Goal: Information Seeking & Learning: Learn about a topic

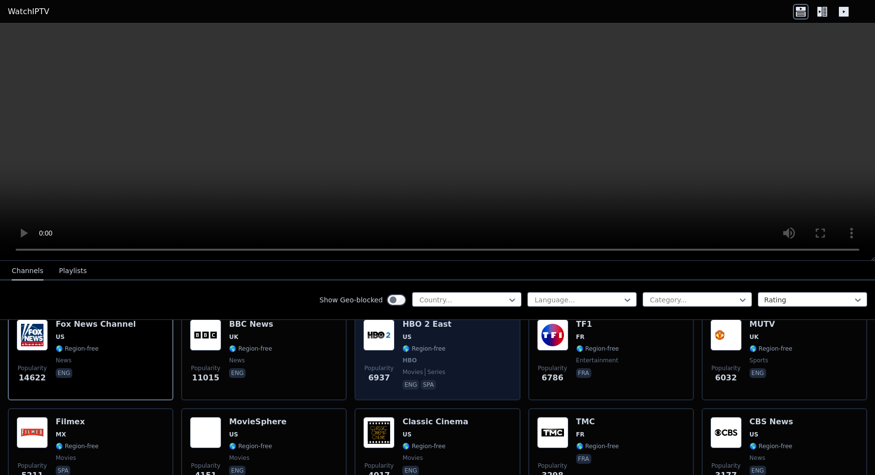
scroll to position [125, 0]
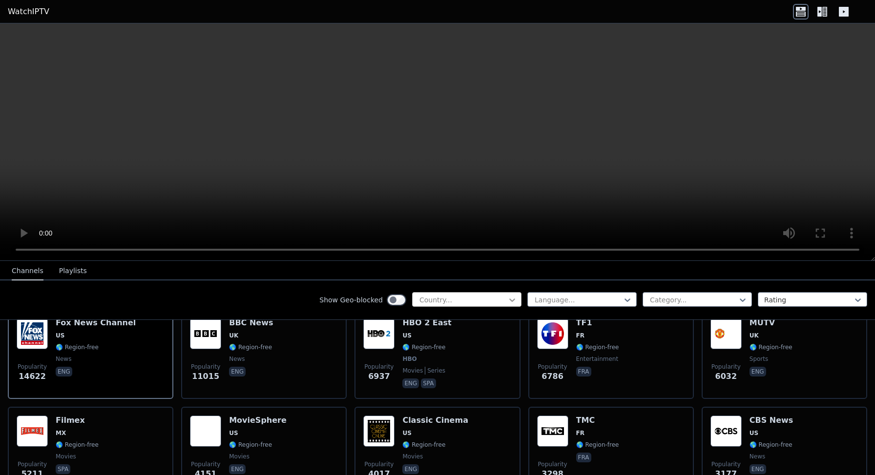
click at [510, 297] on icon at bounding box center [512, 300] width 10 height 10
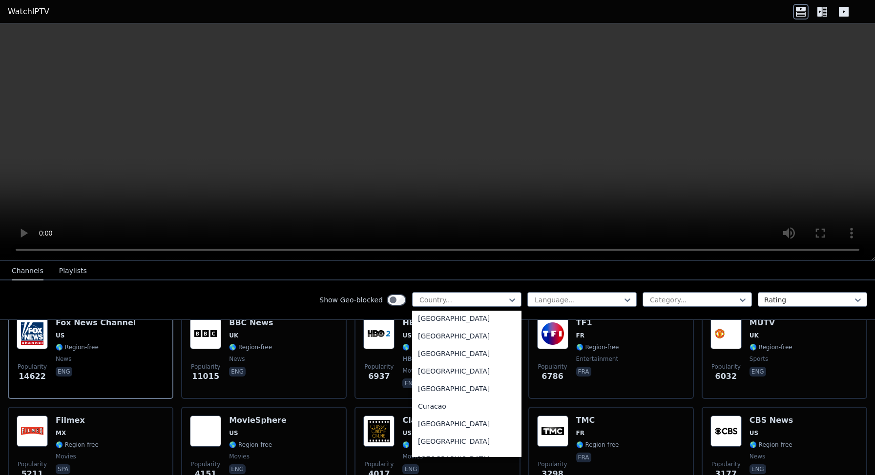
scroll to position [731, 0]
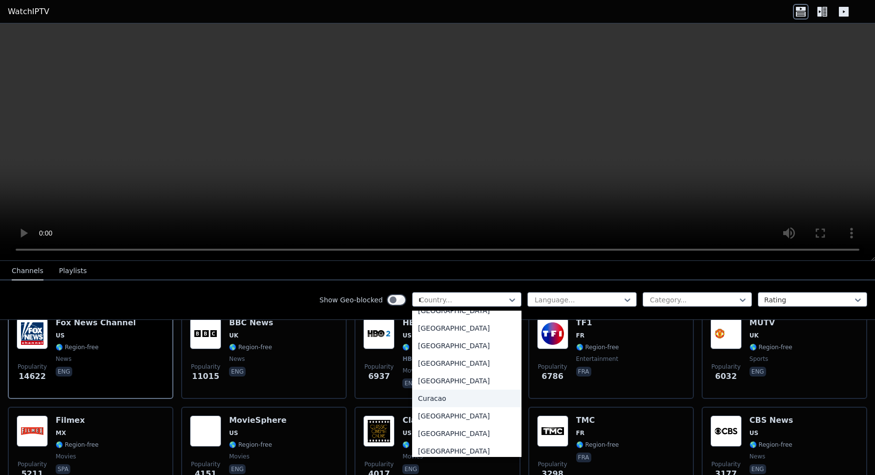
type input "**"
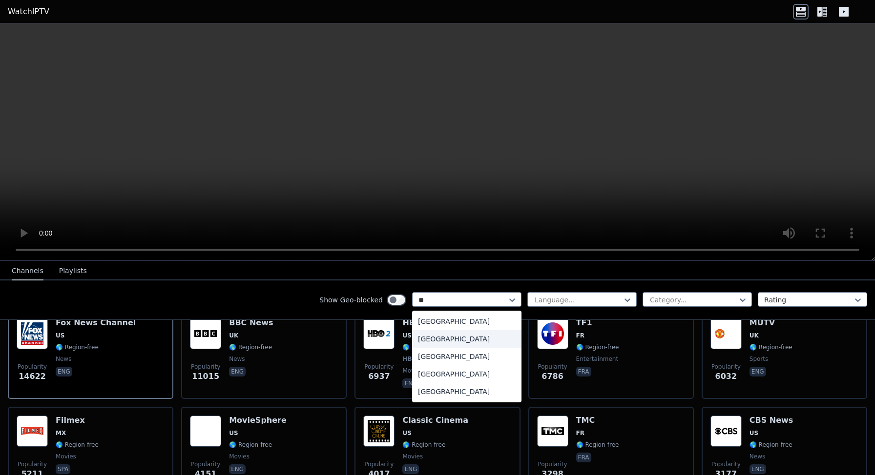
click at [446, 340] on div "[GEOGRAPHIC_DATA]" at bounding box center [466, 339] width 109 height 18
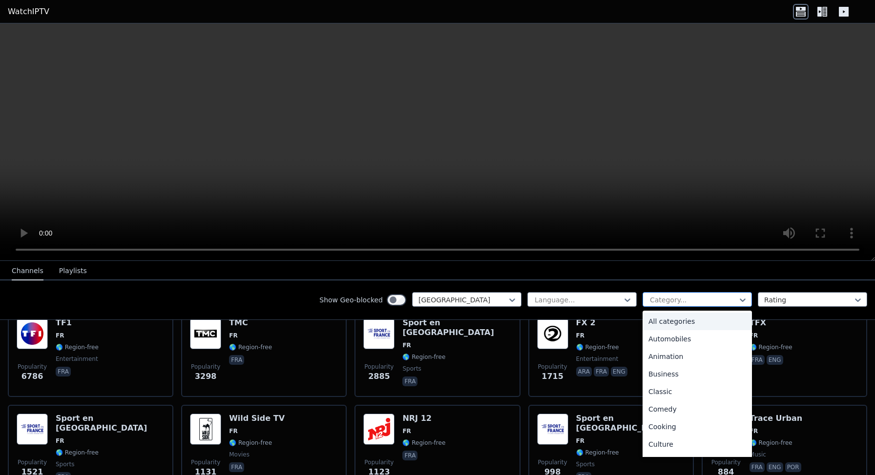
click at [728, 301] on div at bounding box center [693, 300] width 89 height 10
click at [662, 413] on div "Sports" at bounding box center [696, 416] width 109 height 18
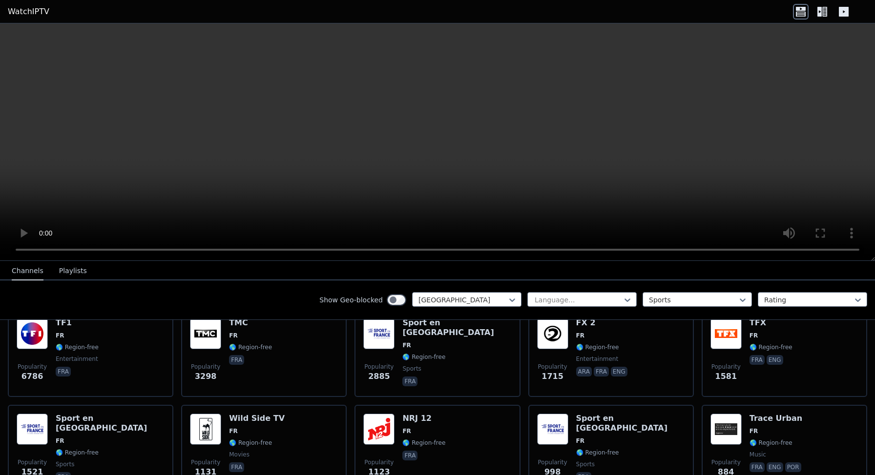
scroll to position [88, 0]
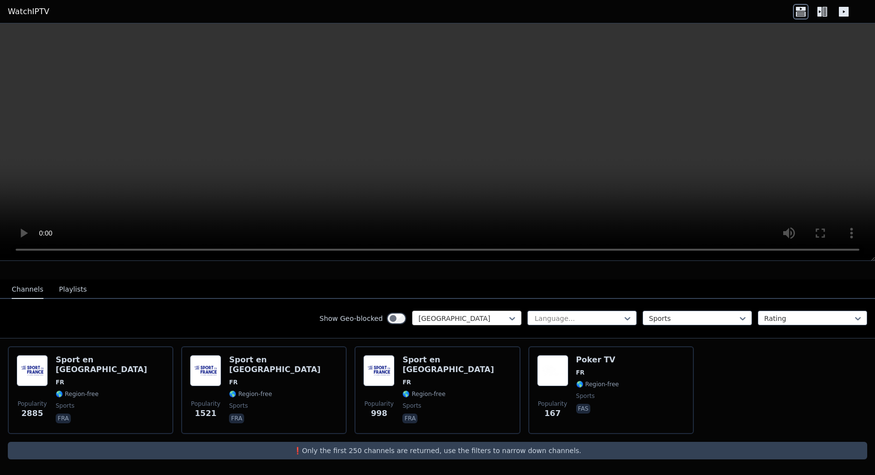
click at [501, 314] on div at bounding box center [462, 319] width 89 height 10
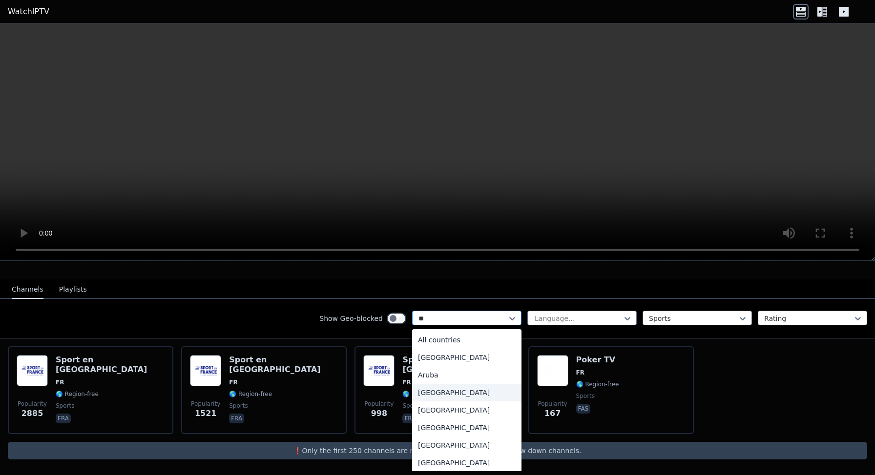
type input "***"
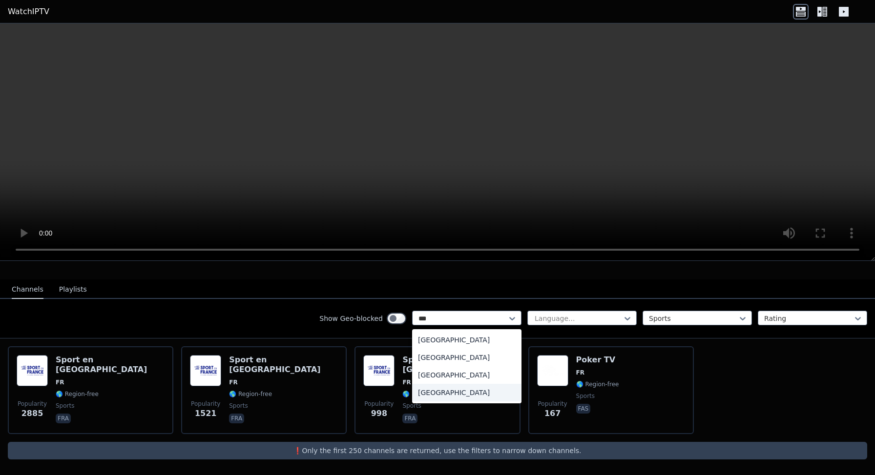
click at [455, 391] on div "[GEOGRAPHIC_DATA]" at bounding box center [466, 393] width 109 height 18
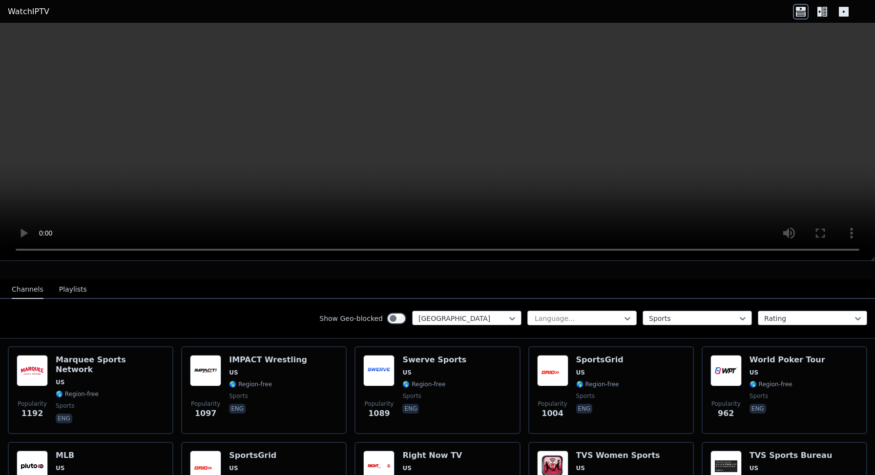
click at [568, 318] on div at bounding box center [578, 319] width 89 height 10
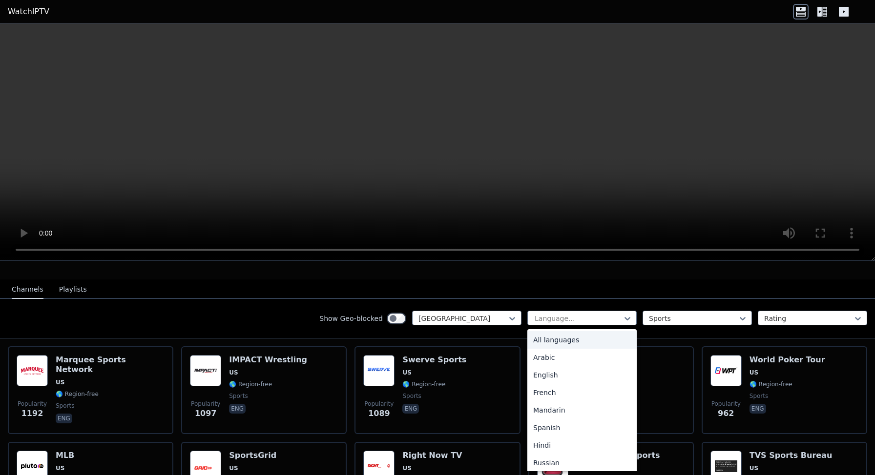
click at [248, 316] on div "Show Geo-blocked United States All languages, 1 of 22. 22 results available. Us…" at bounding box center [437, 319] width 875 height 40
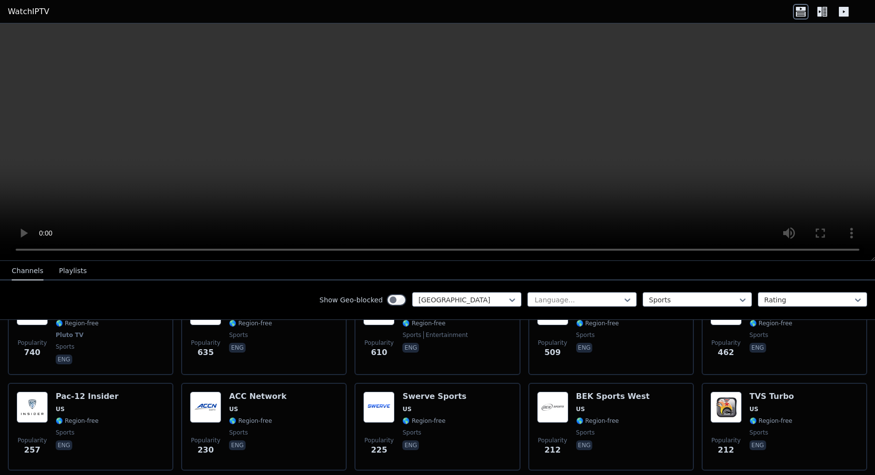
scroll to position [246, 0]
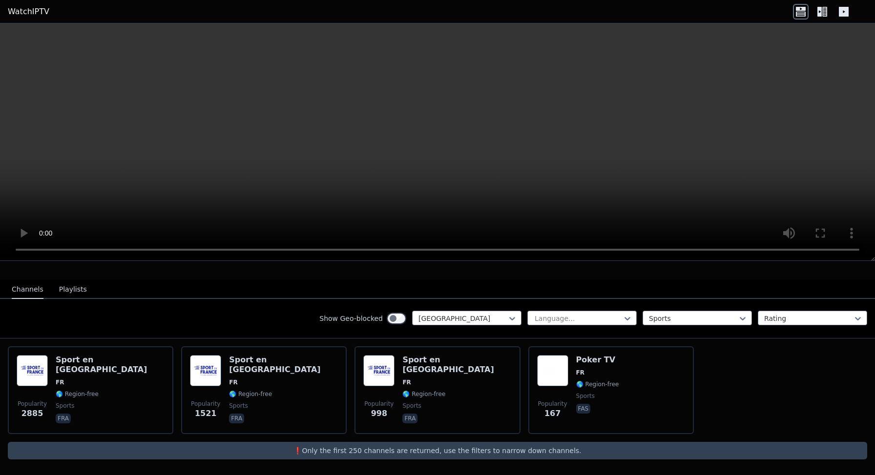
scroll to position [88, 0]
